Goal: Information Seeking & Learning: Learn about a topic

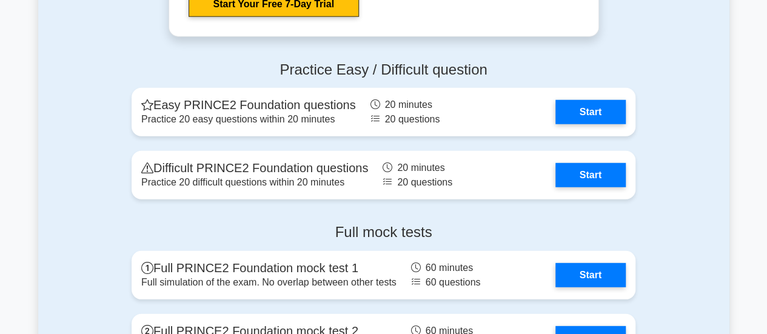
scroll to position [1576, 0]
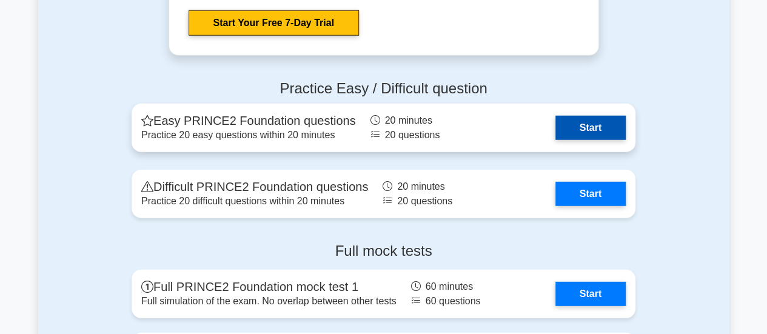
click at [603, 128] on link "Start" at bounding box center [590, 128] width 70 height 24
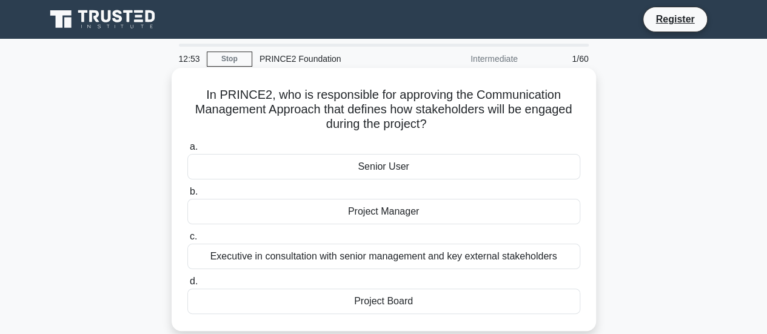
click at [420, 299] on div "Project Board" at bounding box center [383, 301] width 393 height 25
click at [187, 285] on input "d. Project Board" at bounding box center [187, 282] width 0 height 8
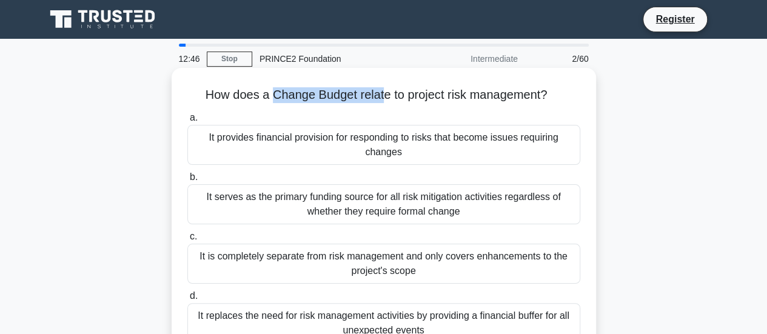
drag, startPoint x: 270, startPoint y: 95, endPoint x: 381, endPoint y: 98, distance: 110.3
click at [381, 98] on h5 "How does a Change Budget relate to project risk management? .spinner_0XTQ{trans…" at bounding box center [383, 95] width 395 height 16
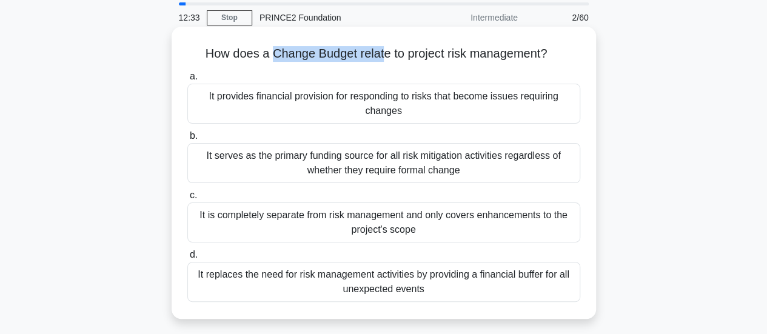
scroll to position [61, 0]
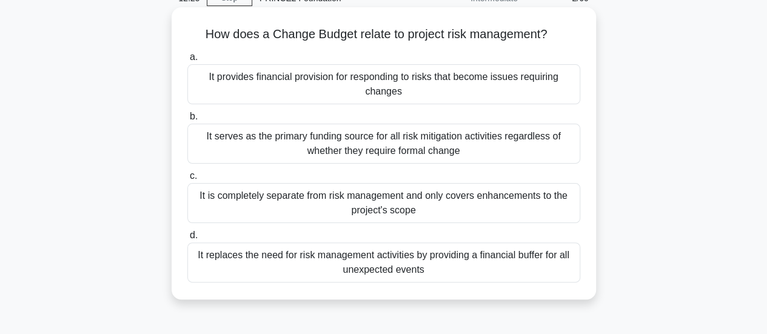
click at [426, 267] on div "It replaces the need for risk management activities by providing a financial bu…" at bounding box center [383, 262] width 393 height 40
click at [187, 239] on input "d. It replaces the need for risk management activities by providing a financial…" at bounding box center [187, 236] width 0 height 8
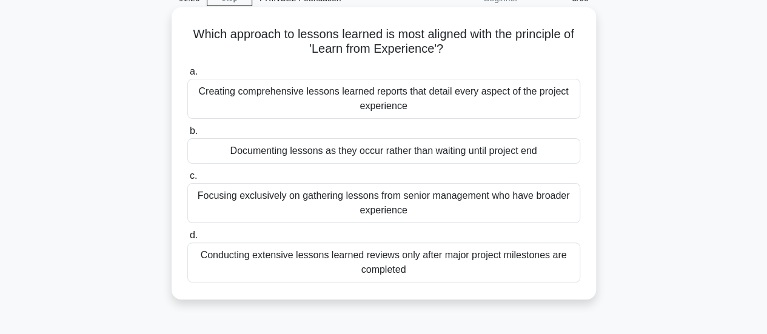
click at [395, 153] on div "Documenting lessons as they occur rather than waiting until project end" at bounding box center [383, 150] width 393 height 25
click at [187, 135] on input "b. Documenting lessons as they occur rather than waiting until project end" at bounding box center [187, 131] width 0 height 8
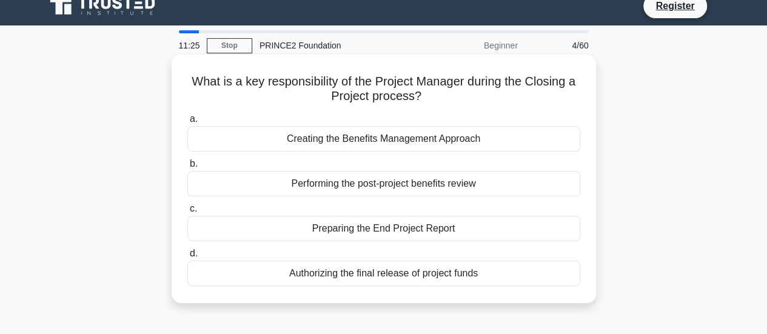
scroll to position [0, 0]
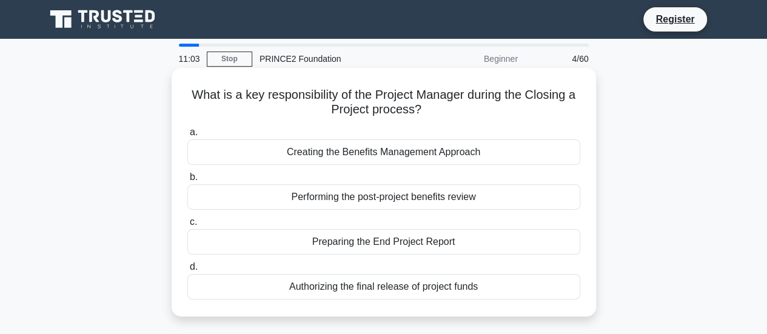
click at [398, 244] on div "Preparing the End Project Report" at bounding box center [383, 241] width 393 height 25
click at [187, 226] on input "c. Preparing the End Project Report" at bounding box center [187, 222] width 0 height 8
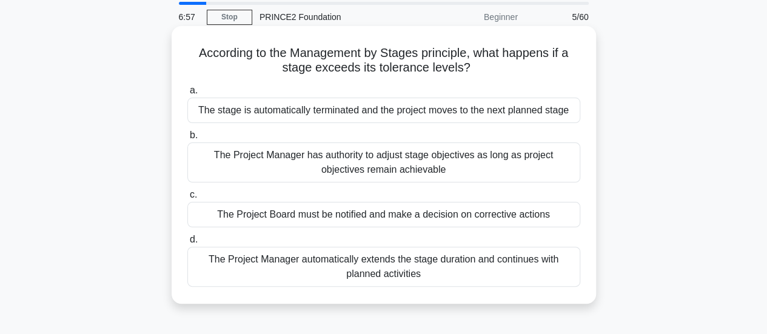
scroll to position [61, 0]
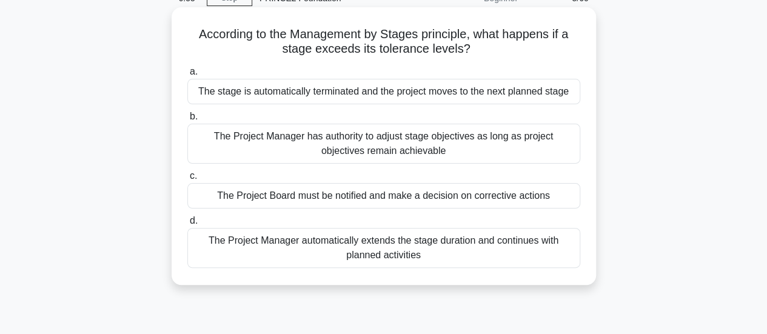
click at [406, 201] on div "The Project Board must be notified and make a decision on corrective actions" at bounding box center [383, 195] width 393 height 25
click at [187, 180] on input "c. The Project Board must be notified and make a decision on corrective actions" at bounding box center [187, 176] width 0 height 8
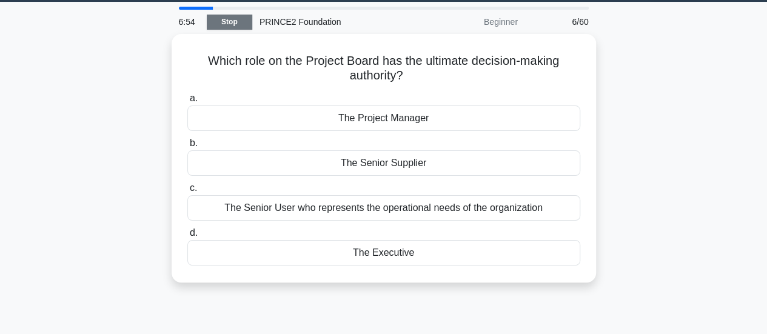
scroll to position [0, 0]
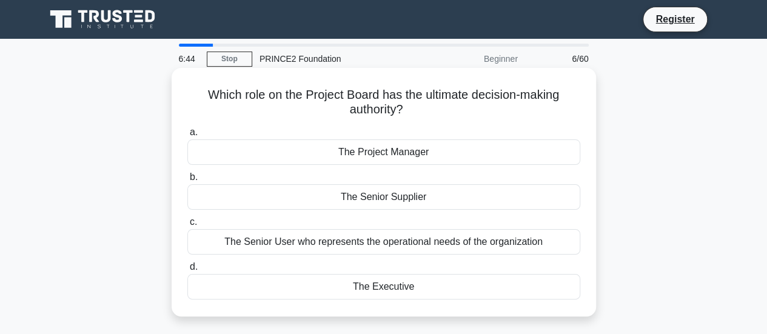
click at [405, 292] on div "The Executive" at bounding box center [383, 286] width 393 height 25
click at [187, 271] on input "d. The Executive" at bounding box center [187, 267] width 0 height 8
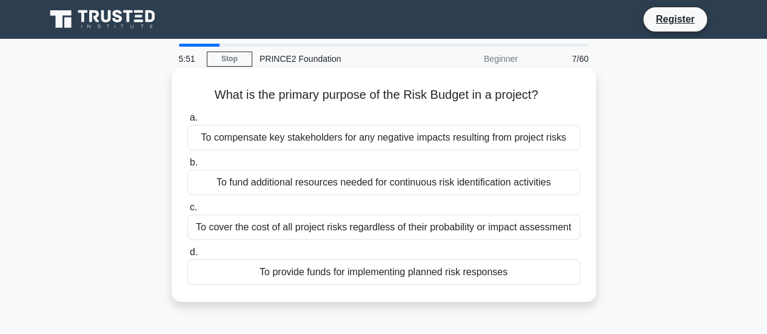
scroll to position [61, 0]
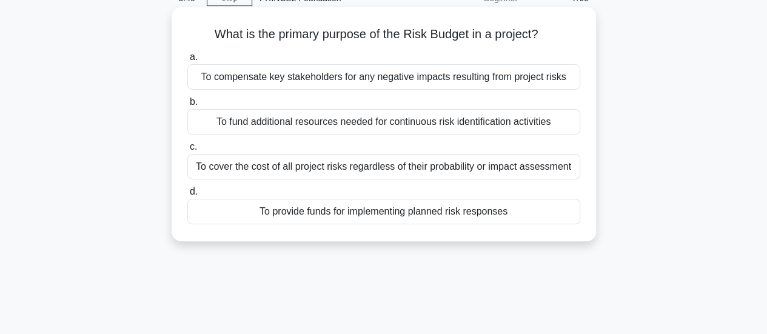
click at [424, 172] on div "To cover the cost of all project risks regardless of their probability or impac…" at bounding box center [383, 166] width 393 height 25
click at [187, 151] on input "c. To cover the cost of all project risks regardless of their probability or im…" at bounding box center [187, 147] width 0 height 8
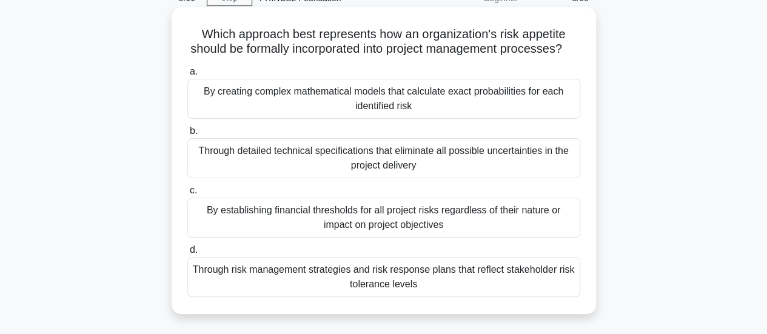
scroll to position [121, 0]
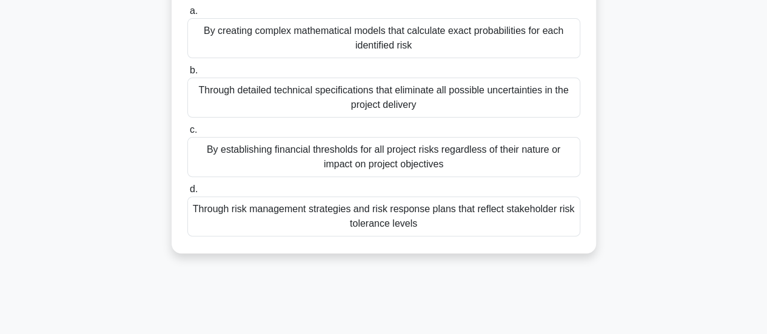
click at [322, 232] on div "Through risk management strategies and risk response plans that reflect stakeho…" at bounding box center [383, 216] width 393 height 40
click at [187, 193] on input "d. Through risk management strategies and risk response plans that reflect stak…" at bounding box center [187, 189] width 0 height 8
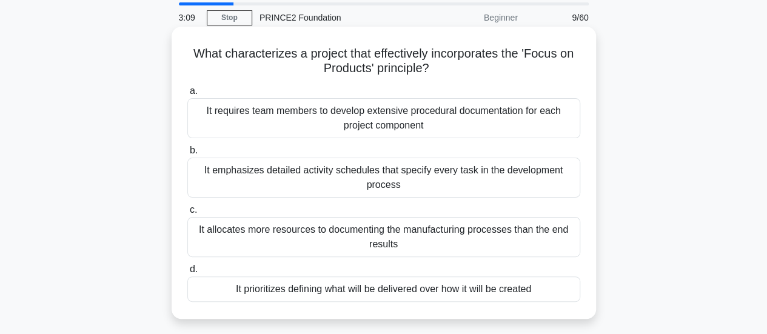
scroll to position [61, 0]
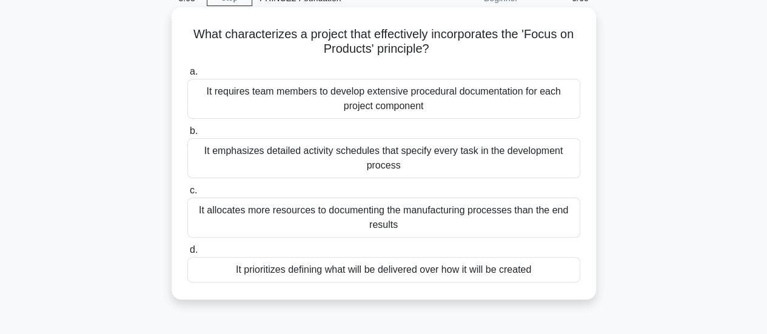
click at [450, 270] on div "It prioritizes defining what will be delivered over how it will be created" at bounding box center [383, 269] width 393 height 25
click at [187, 254] on input "d. It prioritizes defining what will be delivered over how it will be created" at bounding box center [187, 250] width 0 height 8
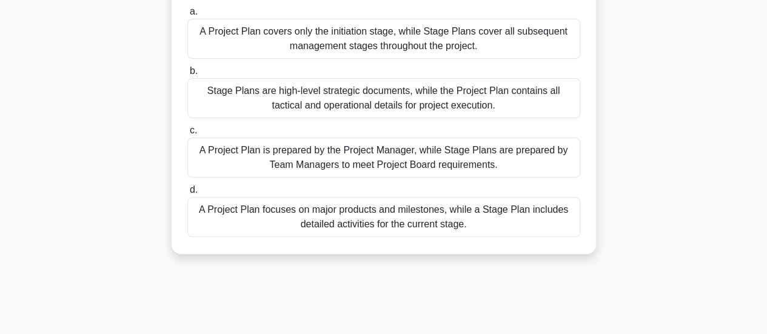
scroll to position [121, 0]
click at [347, 226] on div "A Project Plan focuses on major products and milestones, while a Stage Plan inc…" at bounding box center [383, 216] width 393 height 40
click at [187, 193] on input "d. A Project Plan focuses on major products and milestones, while a Stage Plan …" at bounding box center [187, 189] width 0 height 8
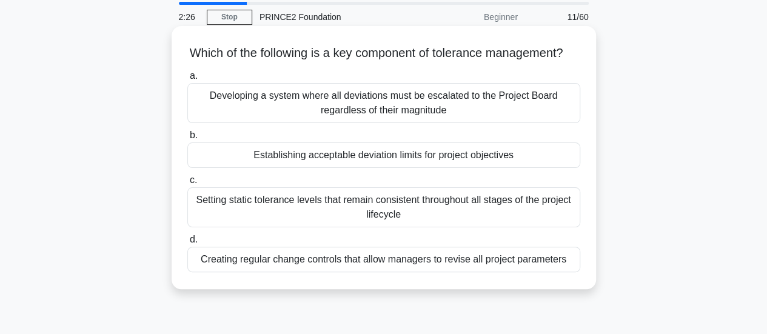
scroll to position [61, 0]
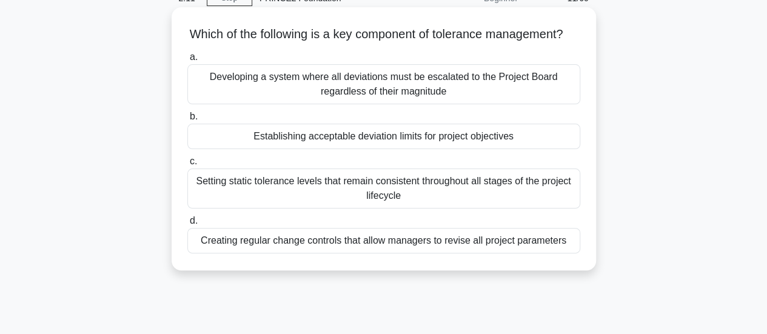
click at [332, 205] on div "Setting static tolerance levels that remain consistent throughout all stages of…" at bounding box center [383, 189] width 393 height 40
click at [187, 165] on input "c. Setting static tolerance levels that remain consistent throughout all stages…" at bounding box center [187, 162] width 0 height 8
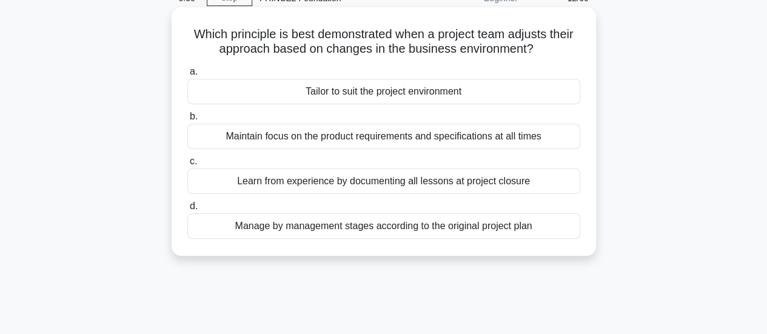
click at [313, 229] on div "Manage by management stages according to the original project plan" at bounding box center [383, 225] width 393 height 25
click at [187, 210] on input "d. Manage by management stages according to the original project plan" at bounding box center [187, 206] width 0 height 8
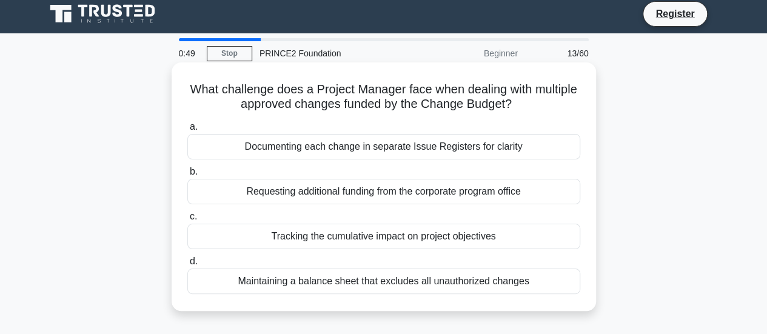
scroll to position [0, 0]
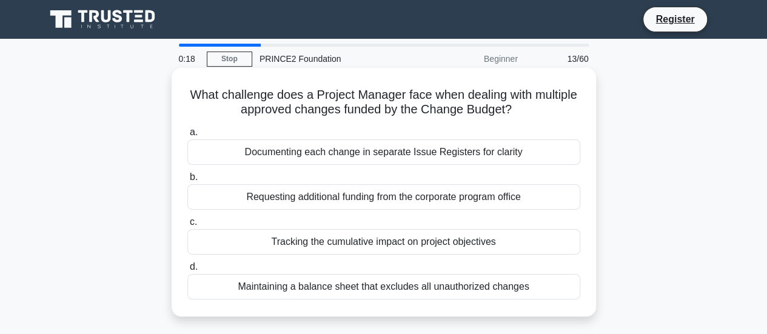
click at [332, 244] on div "Tracking the cumulative impact on project objectives" at bounding box center [383, 241] width 393 height 25
click at [187, 226] on input "c. Tracking the cumulative impact on project objectives" at bounding box center [187, 222] width 0 height 8
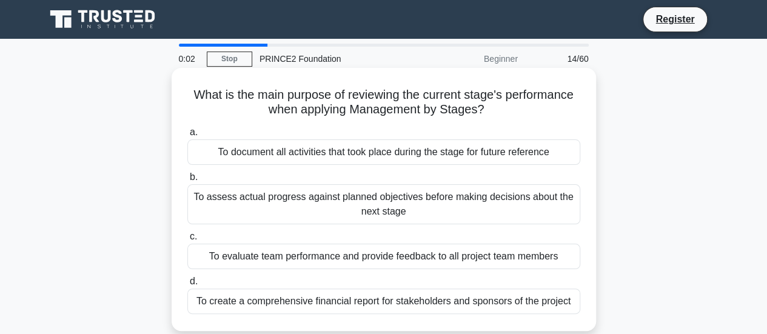
click at [314, 213] on div "To assess actual progress against planned objectives before making decisions ab…" at bounding box center [383, 204] width 393 height 40
click at [187, 181] on input "b. To assess actual progress against planned objectives before making decisions…" at bounding box center [187, 177] width 0 height 8
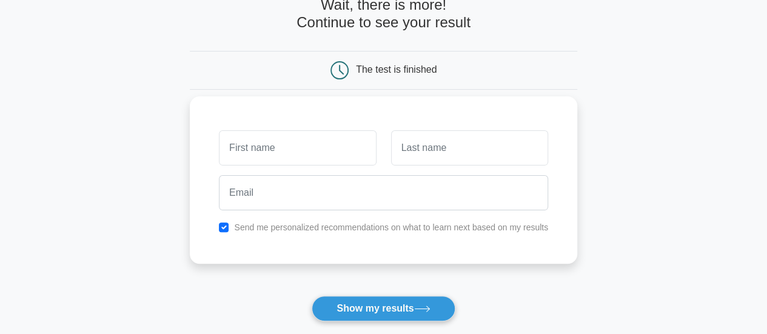
scroll to position [242, 0]
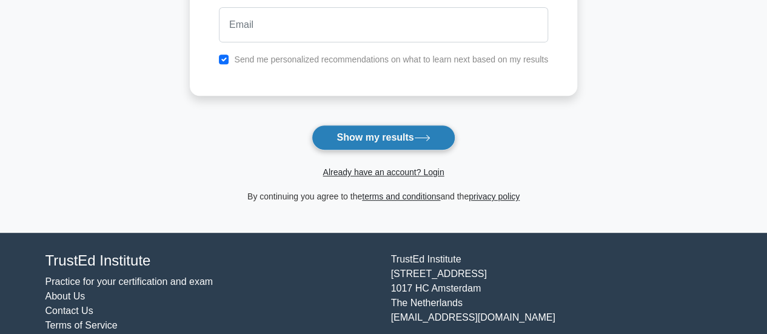
click at [389, 138] on button "Show my results" at bounding box center [383, 137] width 143 height 25
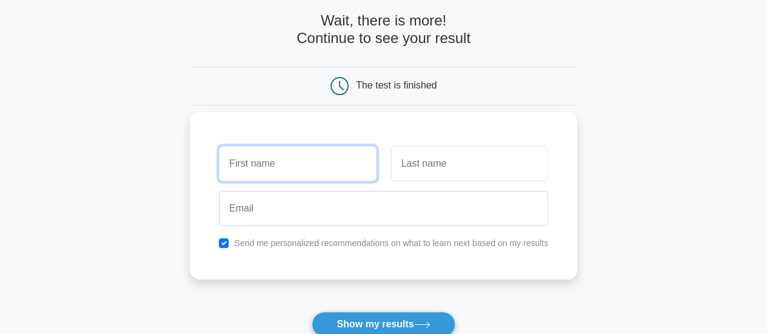
scroll to position [55, 0]
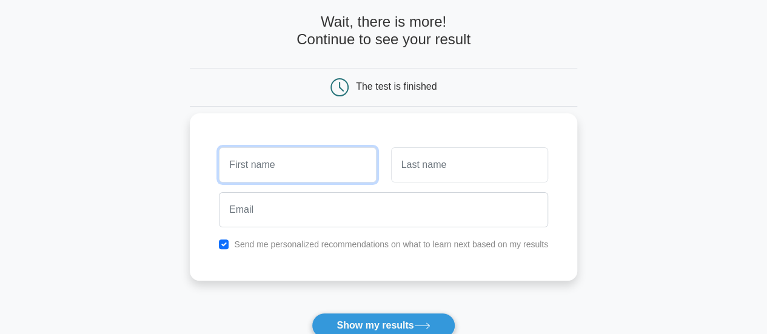
click at [280, 159] on input "text" at bounding box center [297, 164] width 157 height 35
type input "hasmaziah"
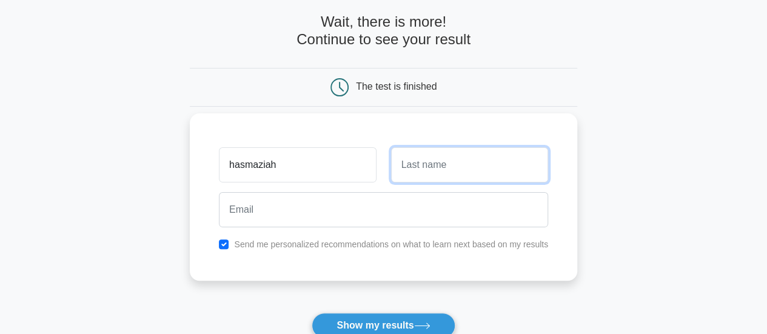
click at [422, 176] on input "text" at bounding box center [469, 164] width 157 height 35
type input "[PERSON_NAME]"
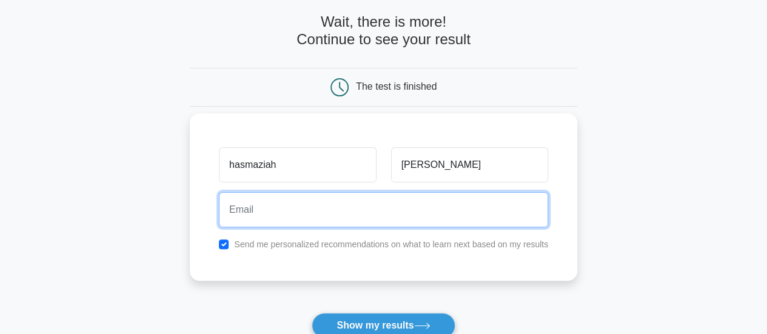
click at [432, 218] on input "email" at bounding box center [383, 209] width 329 height 35
type input "[EMAIL_ADDRESS][DOMAIN_NAME]"
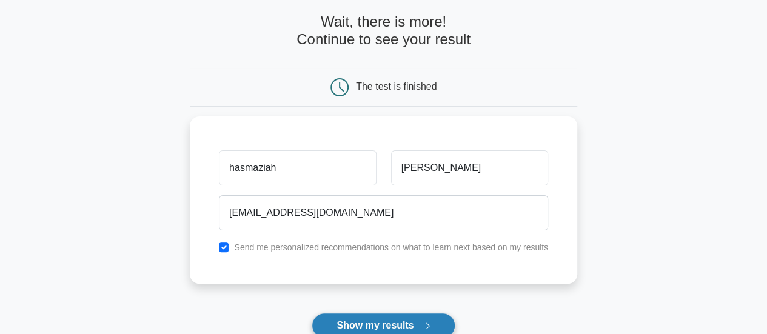
click at [380, 318] on button "Show my results" at bounding box center [383, 325] width 143 height 25
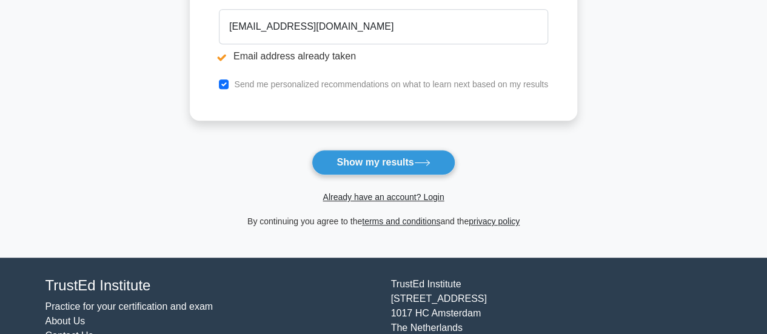
scroll to position [303, 0]
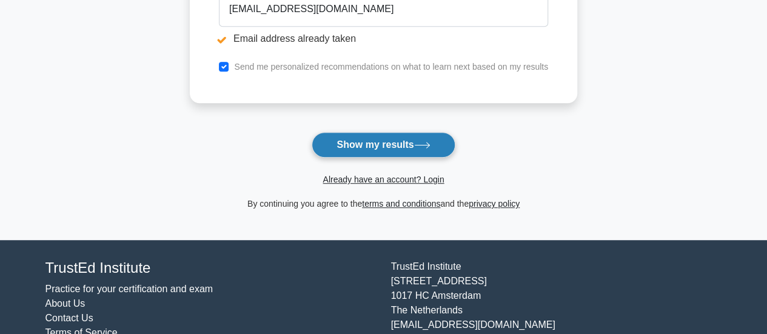
click at [339, 146] on button "Show my results" at bounding box center [383, 144] width 143 height 25
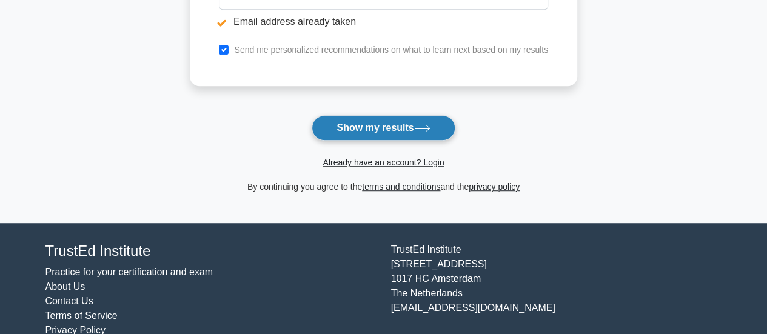
scroll to position [341, 0]
